Goal: Information Seeking & Learning: Find specific page/section

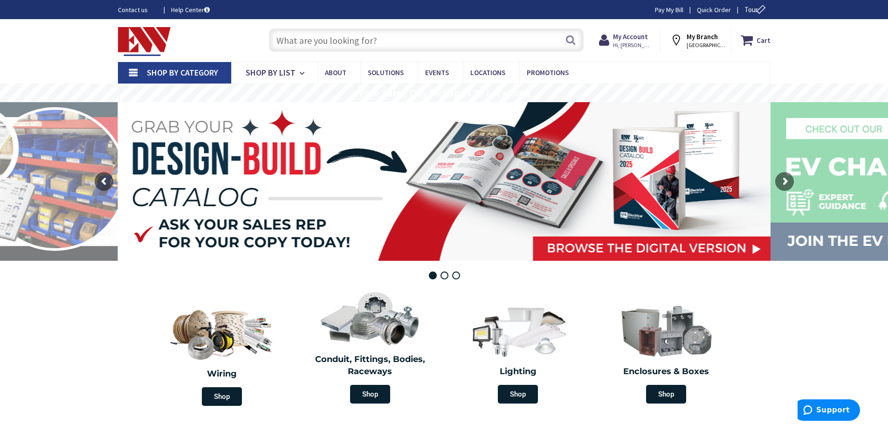
click at [352, 44] on input "text" at bounding box center [426, 39] width 315 height 23
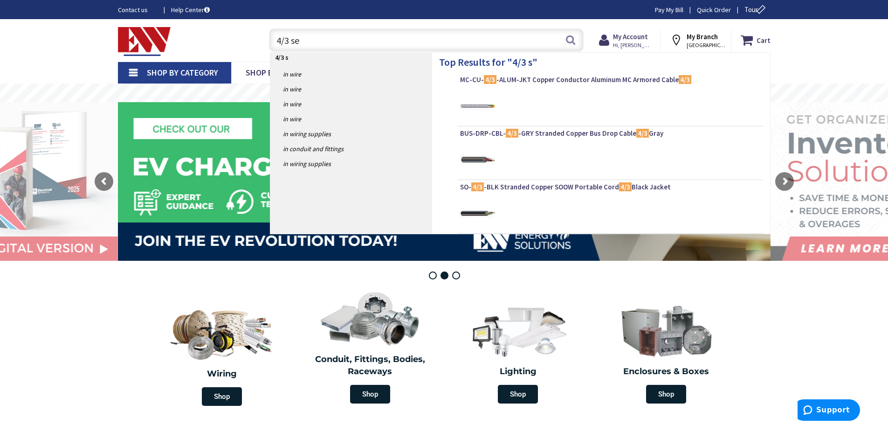
type input "4/3 ser"
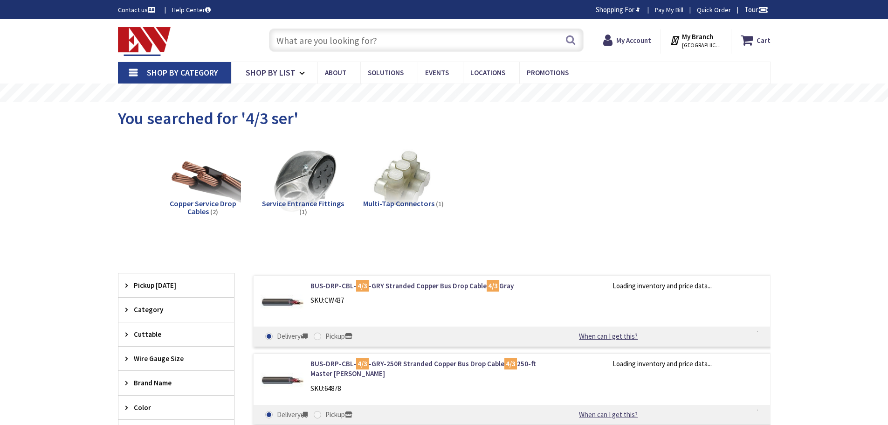
type input "[GEOGRAPHIC_DATA], [STREET_ADDRESS][DEMOGRAPHIC_DATA]"
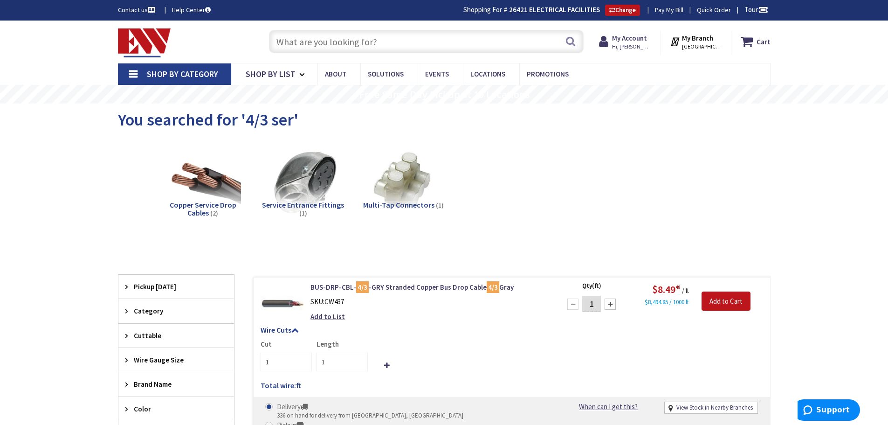
click at [336, 41] on input "text" at bounding box center [426, 41] width 315 height 23
type input "ser cable"
click at [568, 43] on button "Search" at bounding box center [571, 41] width 12 height 21
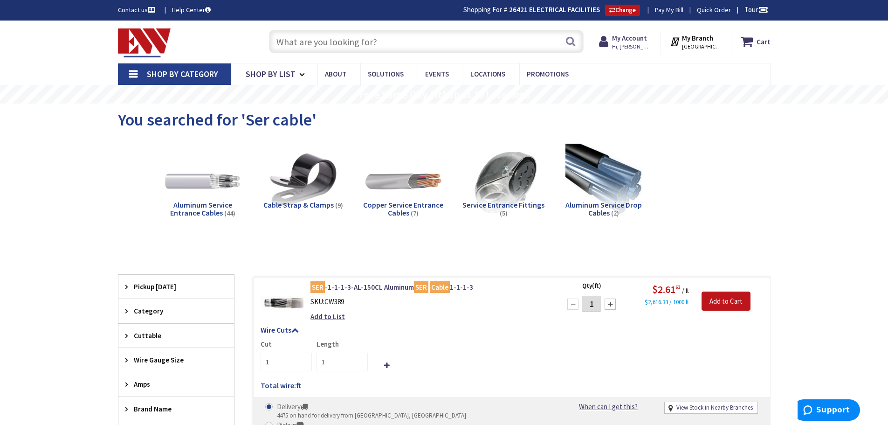
click at [324, 42] on input "text" at bounding box center [426, 41] width 315 height 23
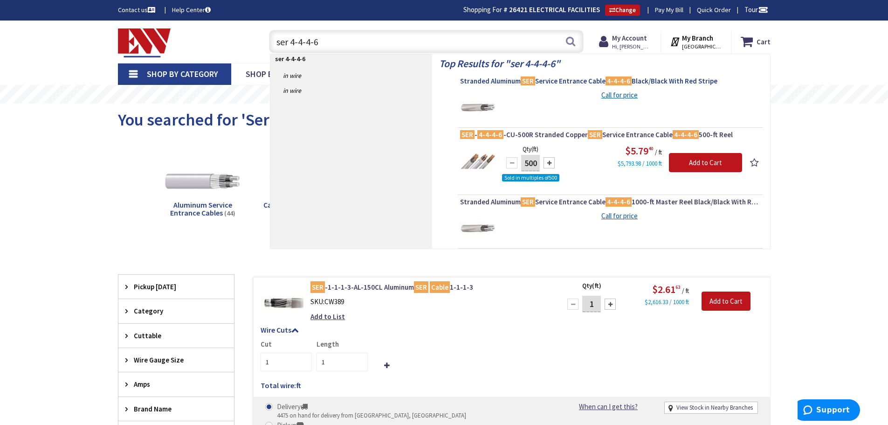
type input "ser 4-4-4-6"
click at [563, 79] on span "Stranded Aluminum SER Service Entrance Cable 4-4-4-6 Black/Black With Red Stripe" at bounding box center [610, 80] width 301 height 9
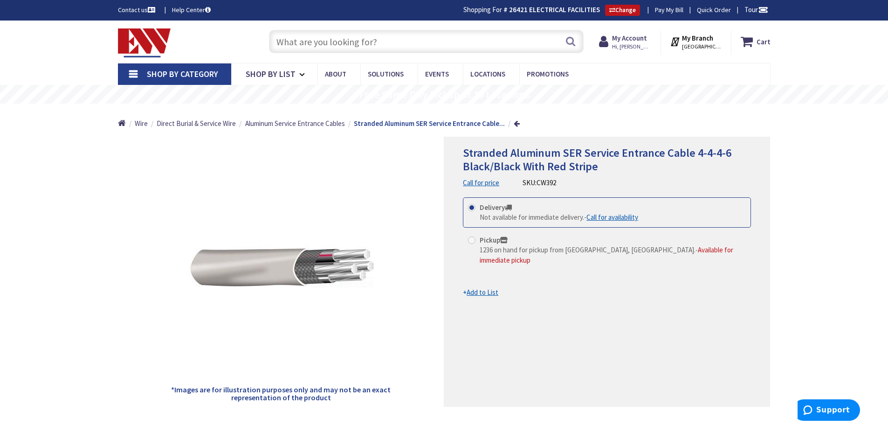
drag, startPoint x: 588, startPoint y: 153, endPoint x: 613, endPoint y: 170, distance: 29.9
click at [588, 154] on span "Stranded Aluminum SER Service Entrance Cable 4-4-4-6 Black/Black With Red Stripe" at bounding box center [597, 159] width 269 height 28
click at [337, 40] on input "text" at bounding box center [426, 41] width 315 height 23
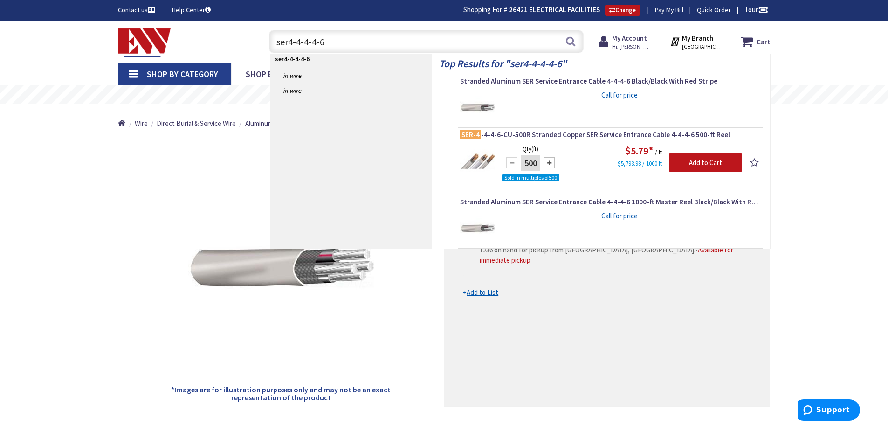
click at [285, 41] on input "ser4-4-4-4-6" at bounding box center [426, 41] width 315 height 23
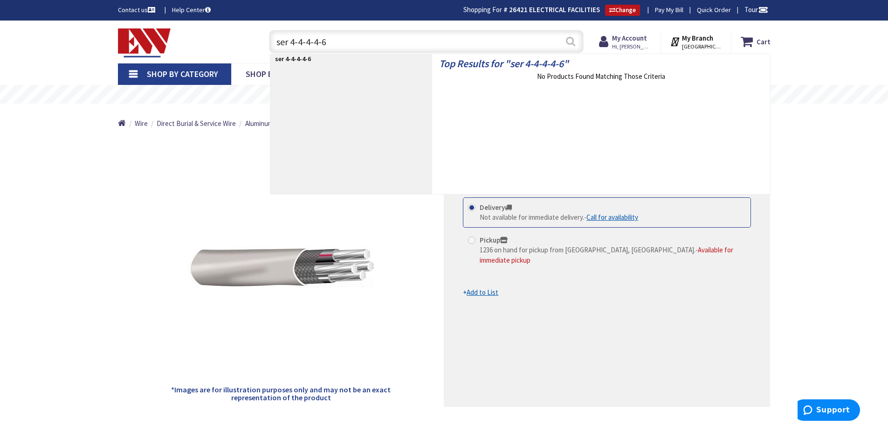
type input "ser 4-4-4-4-6"
click at [570, 44] on button "Search" at bounding box center [571, 41] width 12 height 21
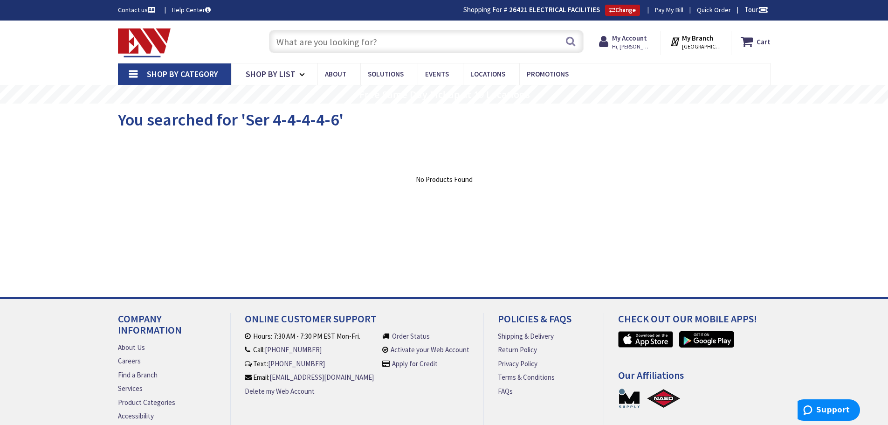
click at [317, 41] on input "text" at bounding box center [426, 41] width 315 height 23
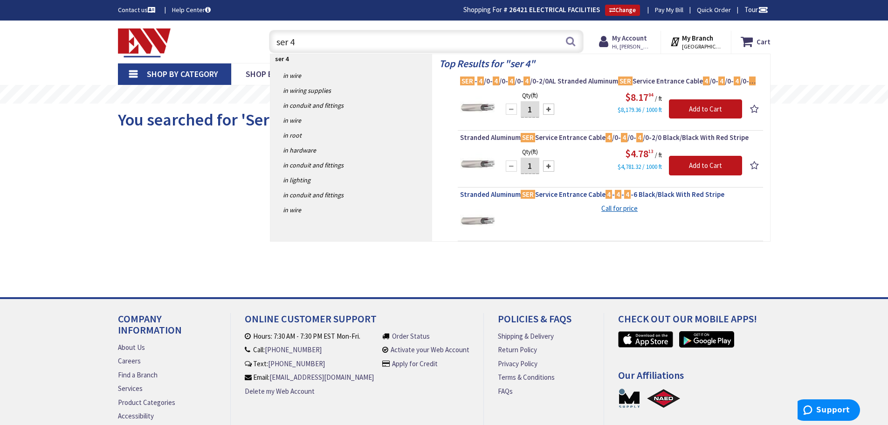
type input "ser 4"
click at [555, 193] on span "Stranded Aluminum SER Service Entrance Cable 4 - 4 - 4 -6 Black/Black With Red …" at bounding box center [610, 194] width 301 height 9
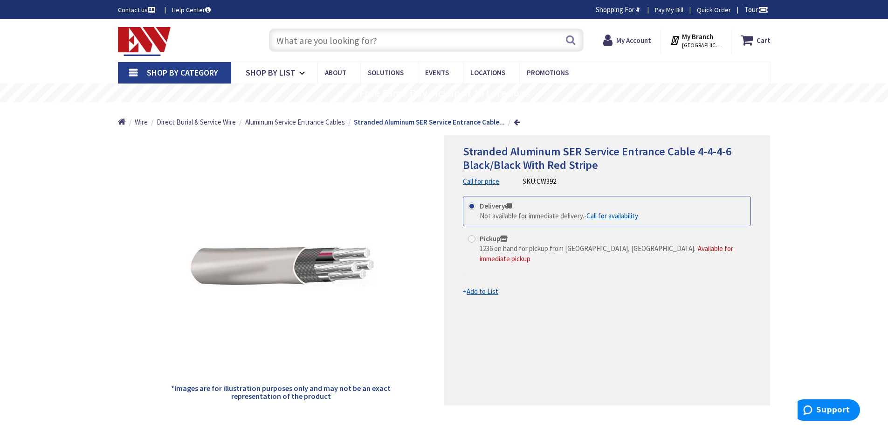
click at [312, 36] on input "text" at bounding box center [426, 39] width 315 height 23
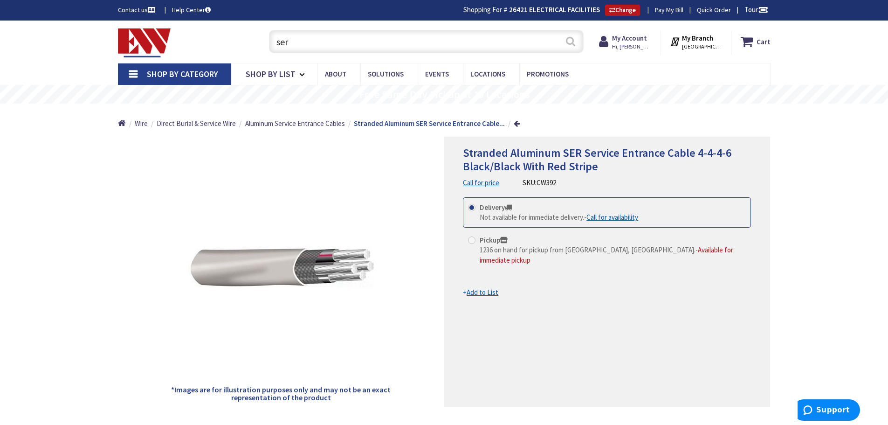
type input "ser"
click at [572, 41] on button "Search" at bounding box center [571, 41] width 12 height 21
click at [307, 47] on input "ser" at bounding box center [426, 41] width 315 height 23
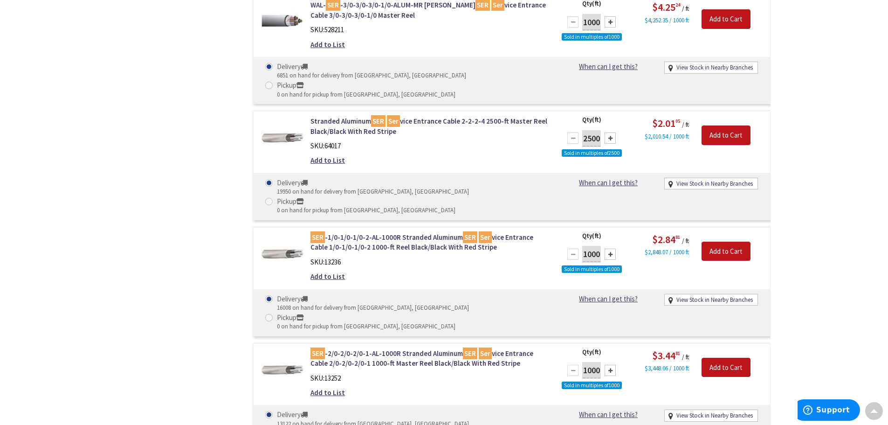
scroll to position [5184, 0]
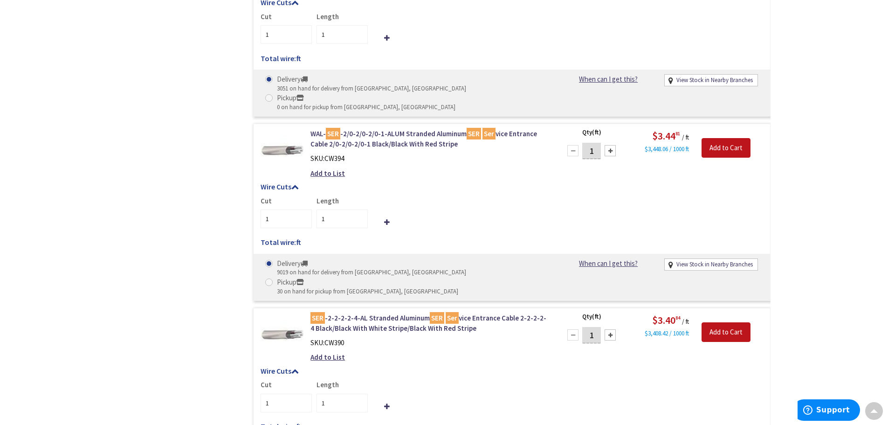
scroll to position [1772, 0]
